Goal: Find specific page/section: Find specific page/section

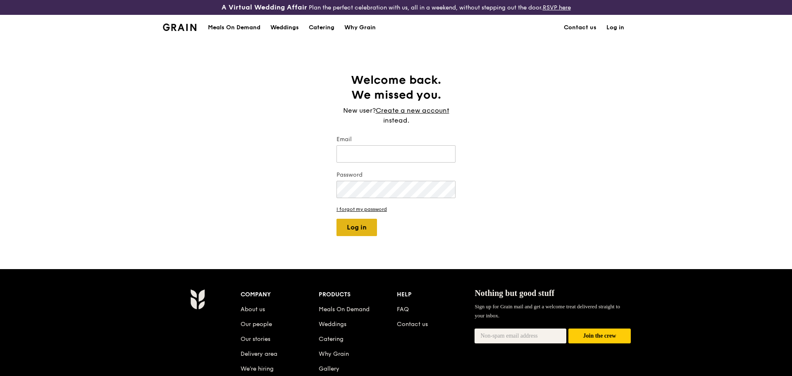
type input "[PERSON_NAME][EMAIL_ADDRESS][DOMAIN_NAME]"
click at [369, 226] on button "Log in" at bounding box center [356, 227] width 40 height 17
select select "100"
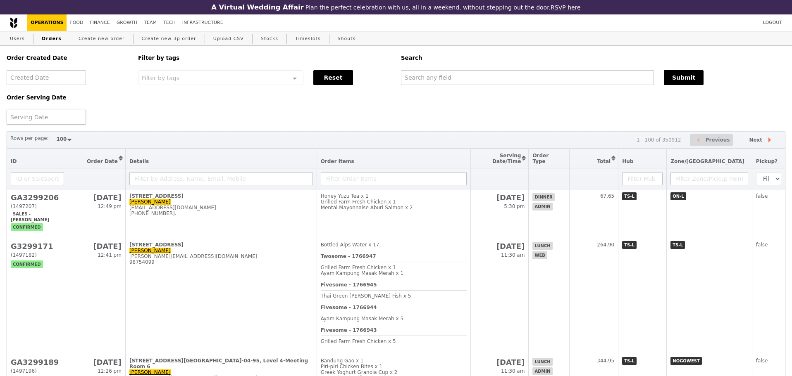
click at [49, 121] on div at bounding box center [46, 117] width 79 height 15
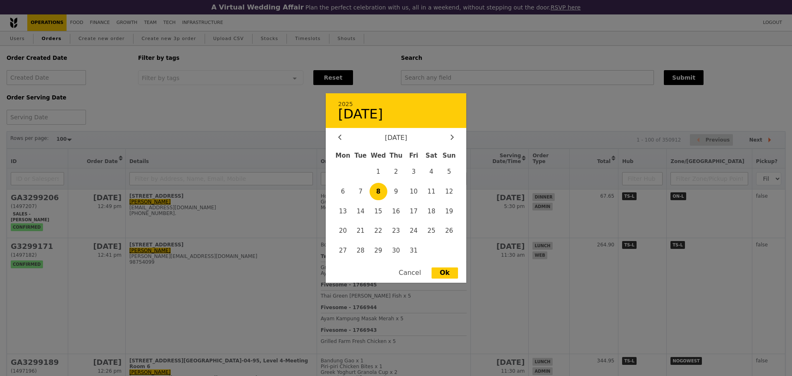
click at [382, 191] on span "8" at bounding box center [378, 192] width 18 height 18
type input "[DATE]"
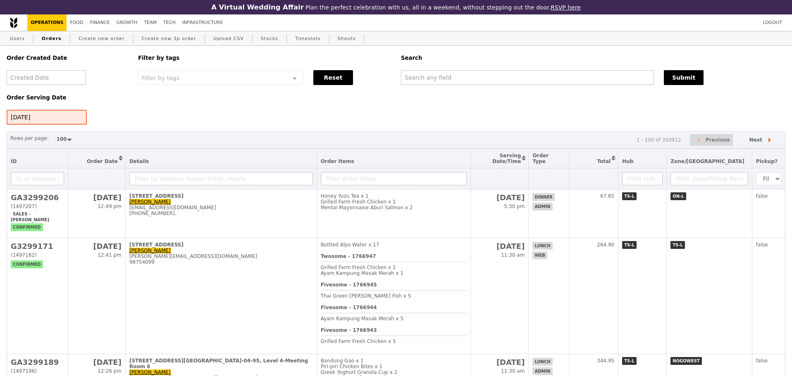
click at [524, 125] on div at bounding box center [396, 188] width 792 height 376
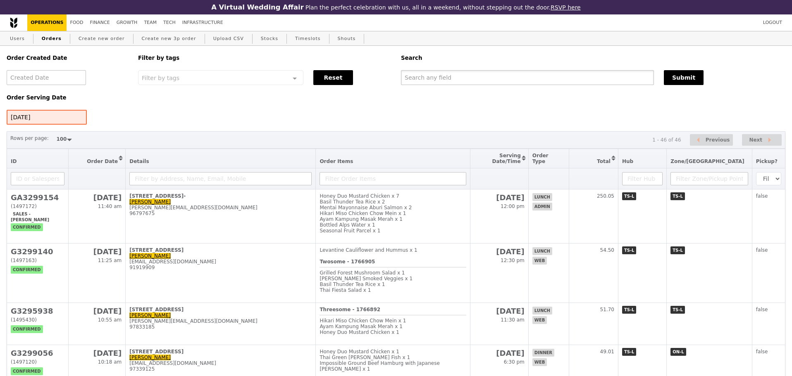
click at [489, 80] on input "text" at bounding box center [527, 77] width 253 height 15
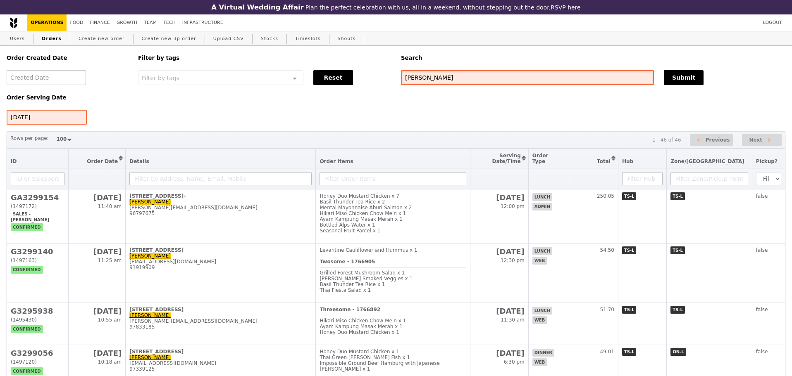
type input "[PERSON_NAME]"
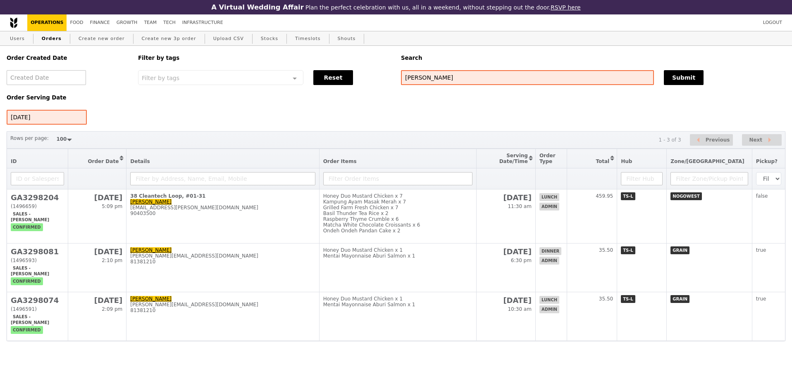
click at [475, 123] on div "Order Created Date Order Serving Date [DATE] Filter by tags Filter by tags Meal…" at bounding box center [396, 85] width 788 height 79
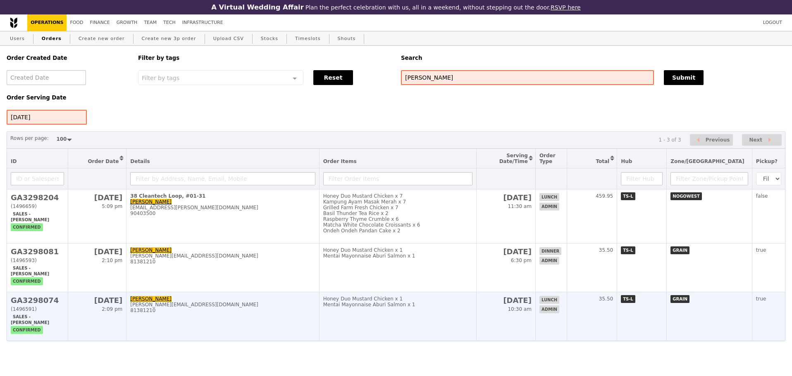
click at [429, 308] on div "Mentai Mayonnaise Aburi Salmon x 1" at bounding box center [398, 305] width 150 height 6
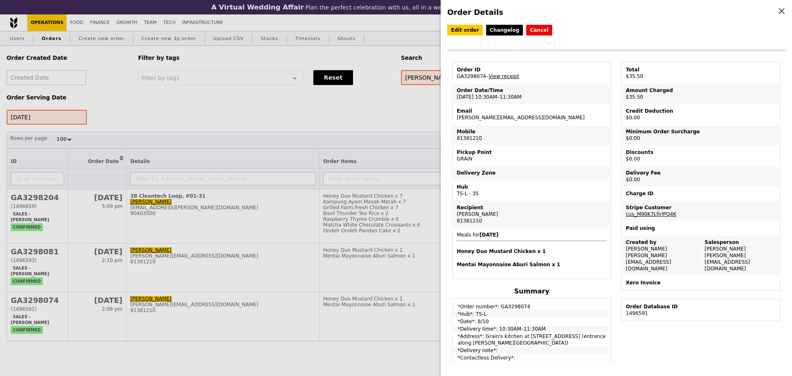
click at [536, 205] on td "Recipient [PERSON_NAME] 81381210" at bounding box center [531, 214] width 157 height 26
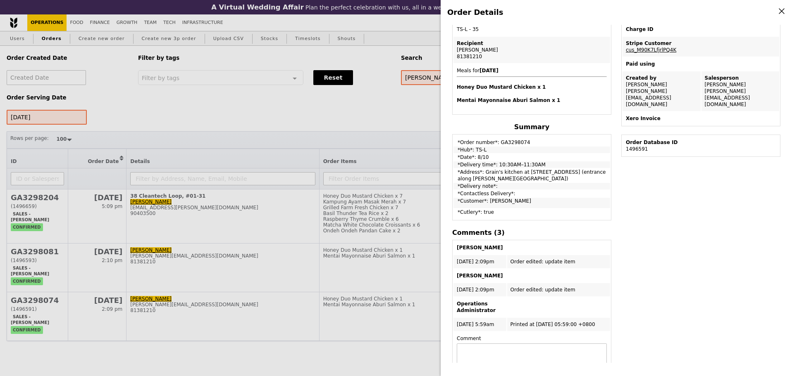
scroll to position [165, 0]
click at [594, 216] on td "*Cutlery*: true" at bounding box center [531, 213] width 157 height 10
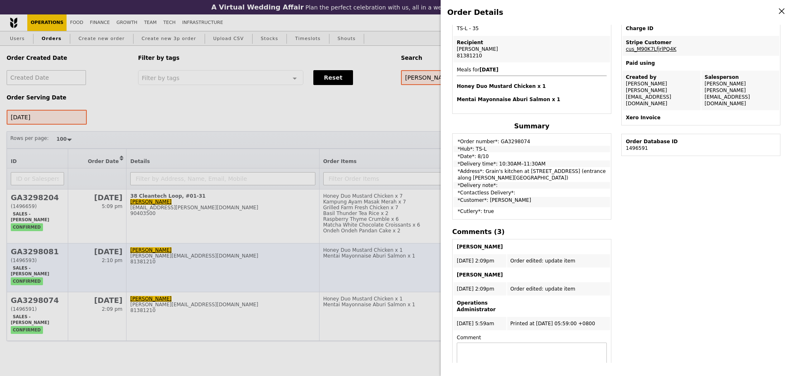
click at [185, 268] on div "Order Details Edit order Changelog Cancel Order ID GA3298074 – View receipt Ord…" at bounding box center [396, 188] width 792 height 376
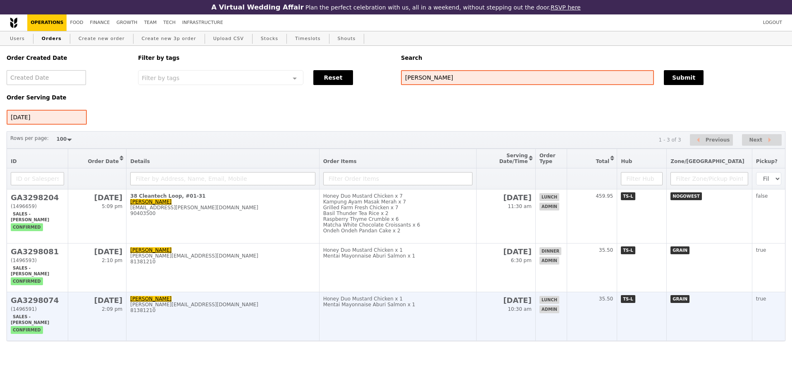
click at [350, 321] on td "Honey Duo Mustard Chicken x 1 Mentai Mayonnaise Aburi Salmon x 1" at bounding box center [397, 316] width 157 height 49
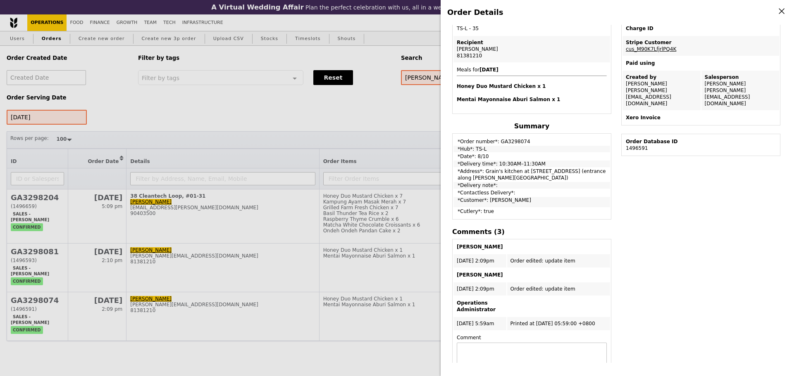
click at [305, 314] on div "Order Details Edit order Changelog Cancel Order ID GA3298074 – View receipt Ord…" at bounding box center [396, 188] width 792 height 376
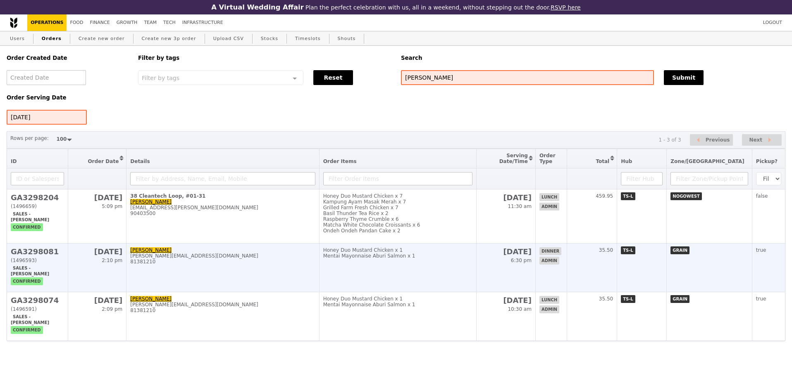
click at [319, 290] on td "[PERSON_NAME] [PERSON_NAME][EMAIL_ADDRESS][DOMAIN_NAME] 81381210" at bounding box center [222, 268] width 193 height 49
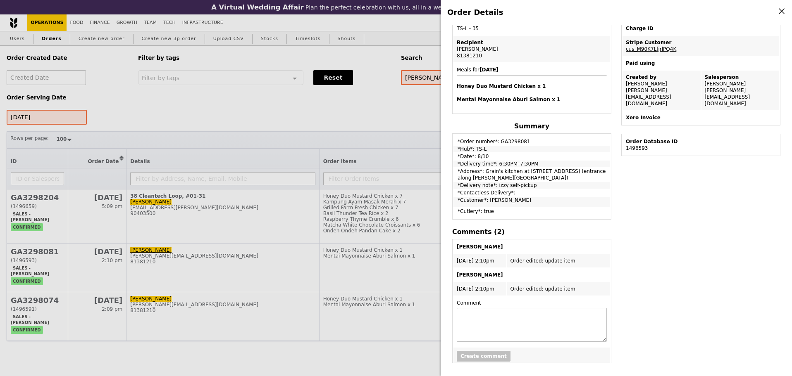
click at [339, 107] on div "Order Details Edit order Changelog Cancel Order ID GA3298081 – View receipt Ord…" at bounding box center [396, 188] width 792 height 376
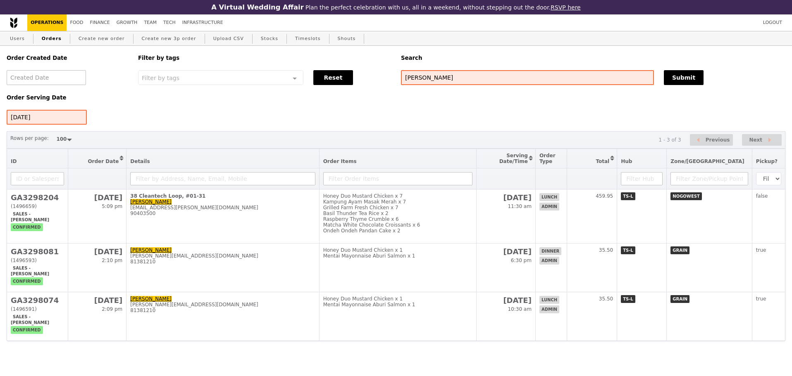
click at [463, 117] on div "Order Created Date Order Serving Date [DATE] Filter by tags Filter by tags Meal…" at bounding box center [396, 85] width 788 height 79
